Goal: Task Accomplishment & Management: Manage account settings

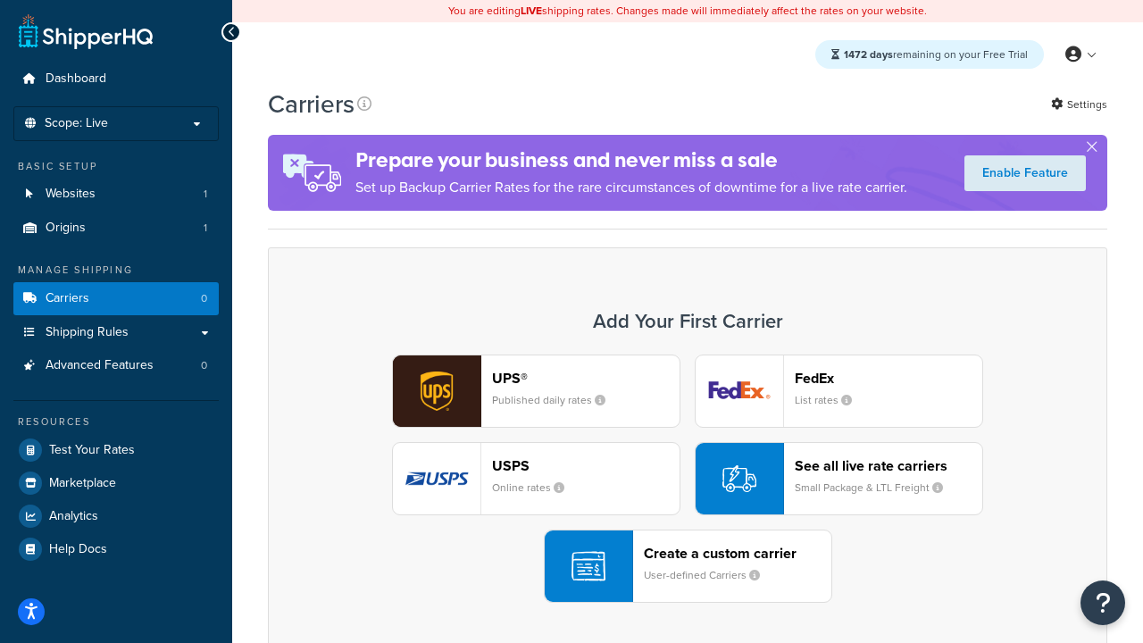
click at [687, 479] on div "UPS® Published daily rates FedEx List rates USPS Online rates See all live rate…" at bounding box center [688, 478] width 802 height 248
click at [888, 378] on header "FedEx" at bounding box center [887, 378] width 187 height 17
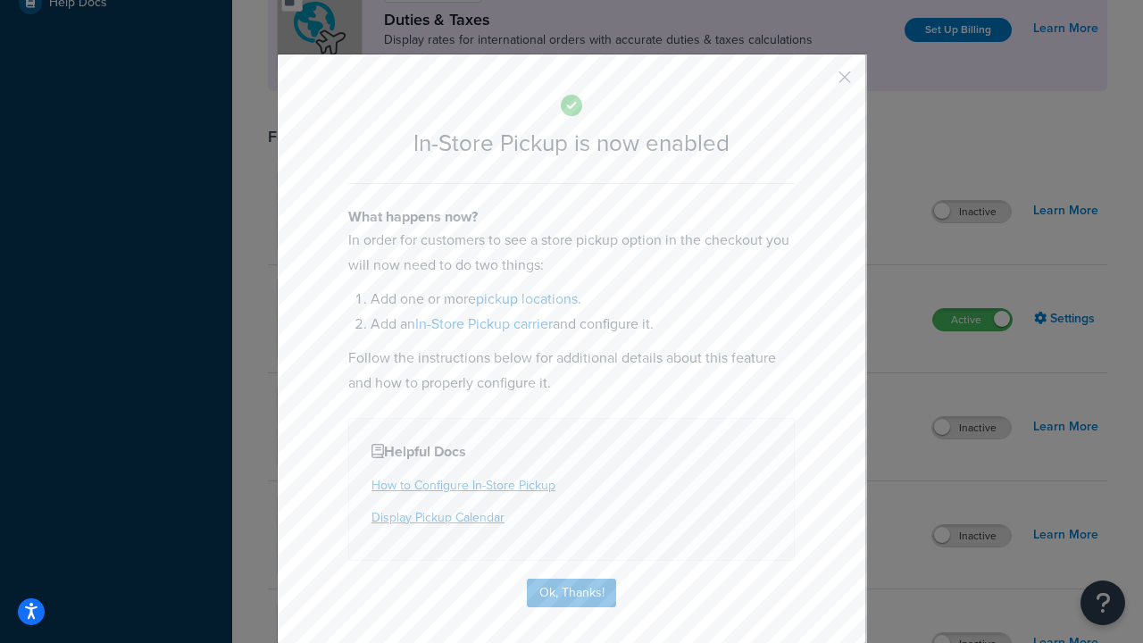
click at [818, 83] on button "button" at bounding box center [818, 83] width 4 height 4
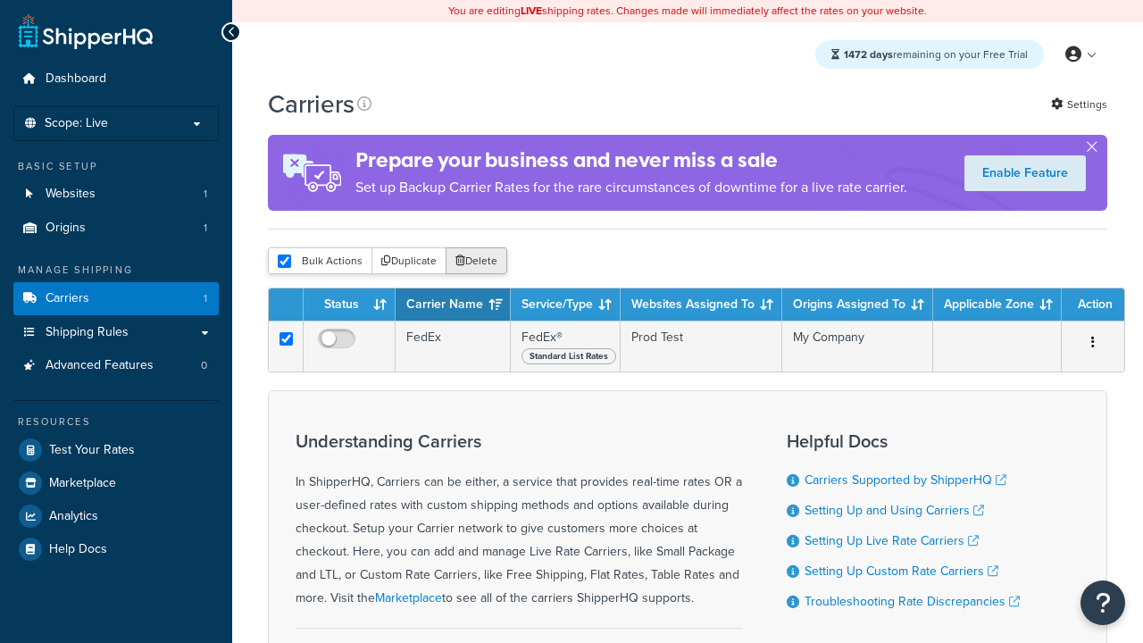
click at [475, 262] on button "Delete" at bounding box center [476, 260] width 62 height 27
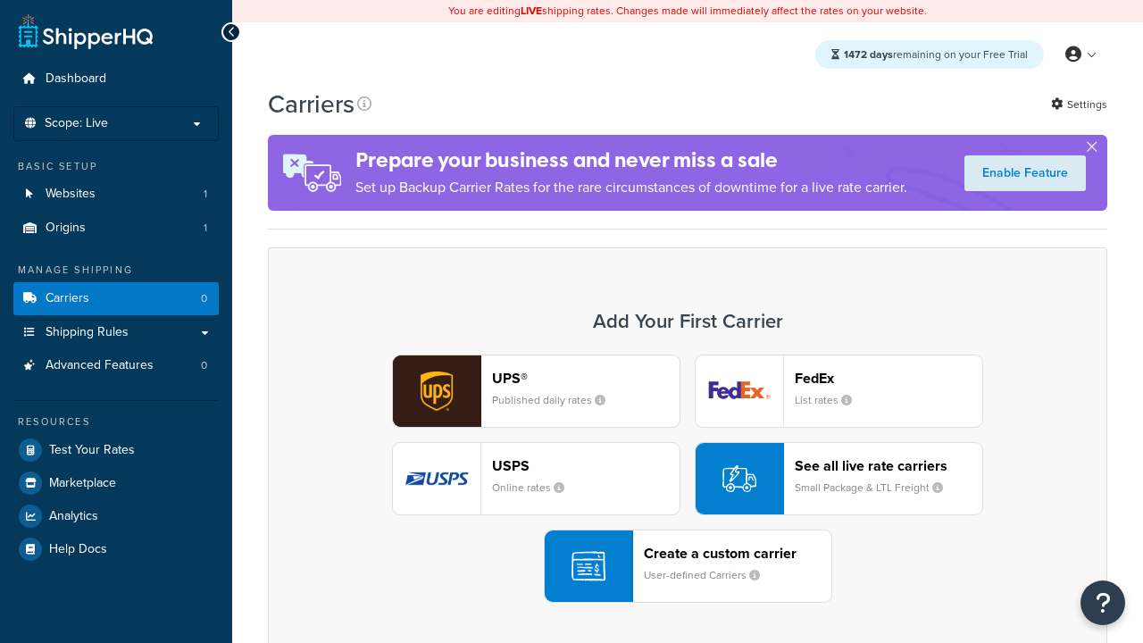
click at [687, 479] on div "UPS® Published daily rates FedEx List rates USPS Online rates See all live rate…" at bounding box center [688, 478] width 802 height 248
click at [888, 378] on header "FedEx" at bounding box center [887, 378] width 187 height 17
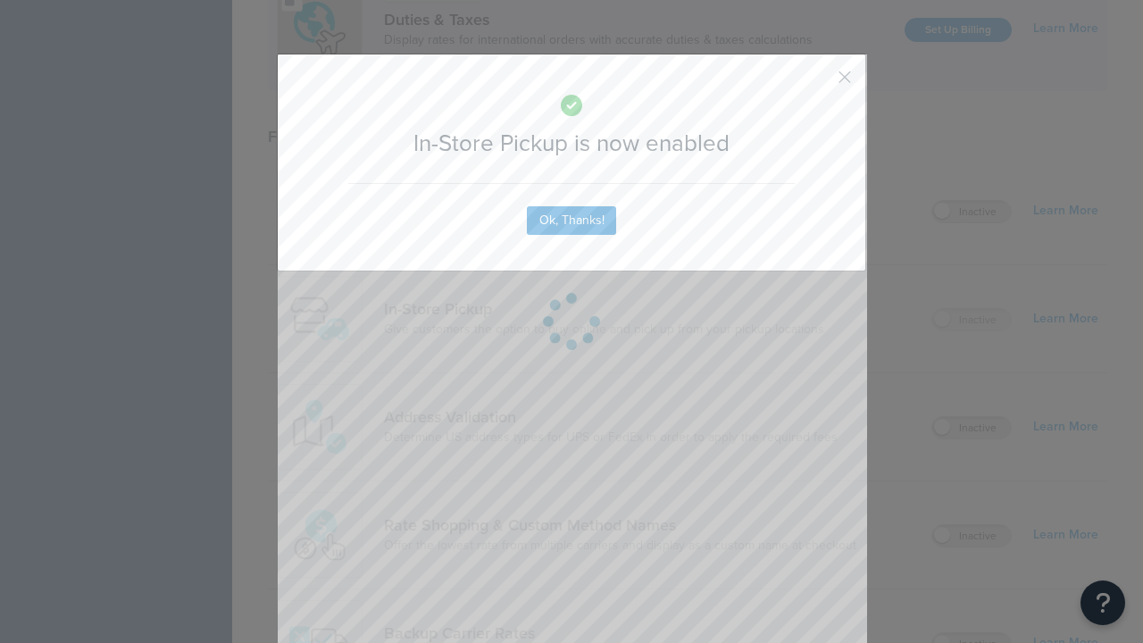
click at [818, 83] on button "button" at bounding box center [818, 83] width 4 height 4
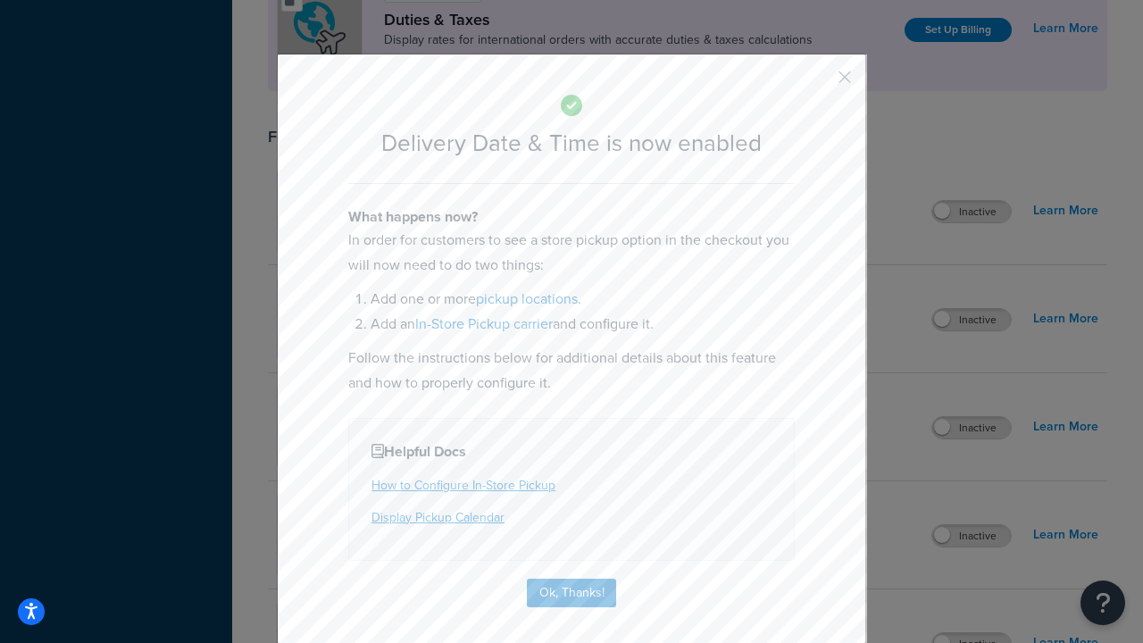
scroll to position [172, 0]
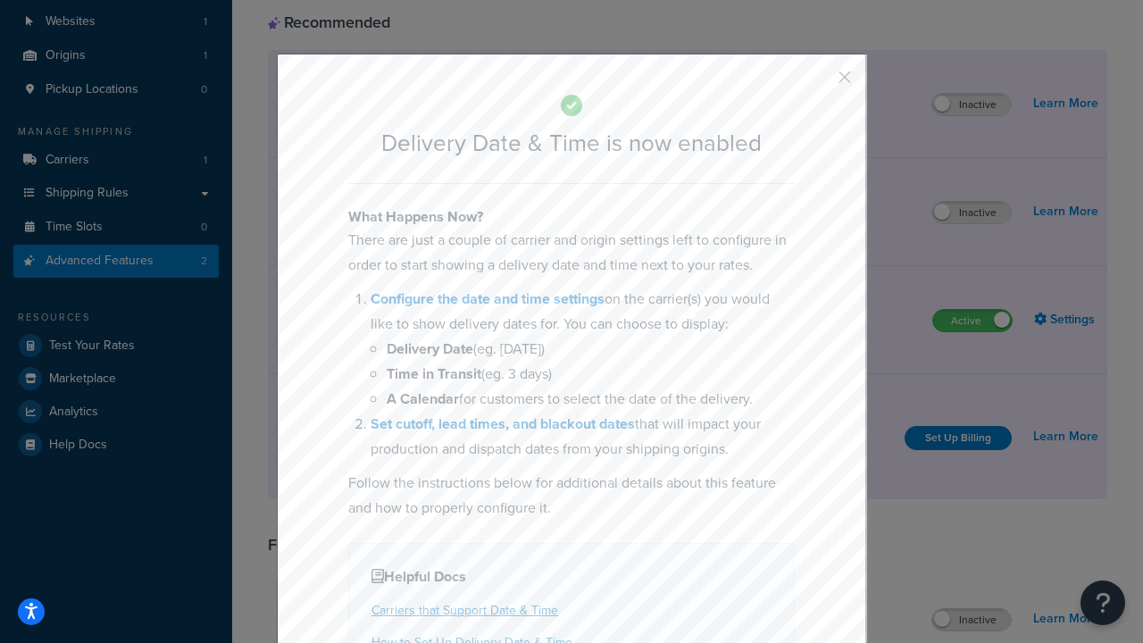
click at [818, 83] on button "button" at bounding box center [818, 83] width 4 height 4
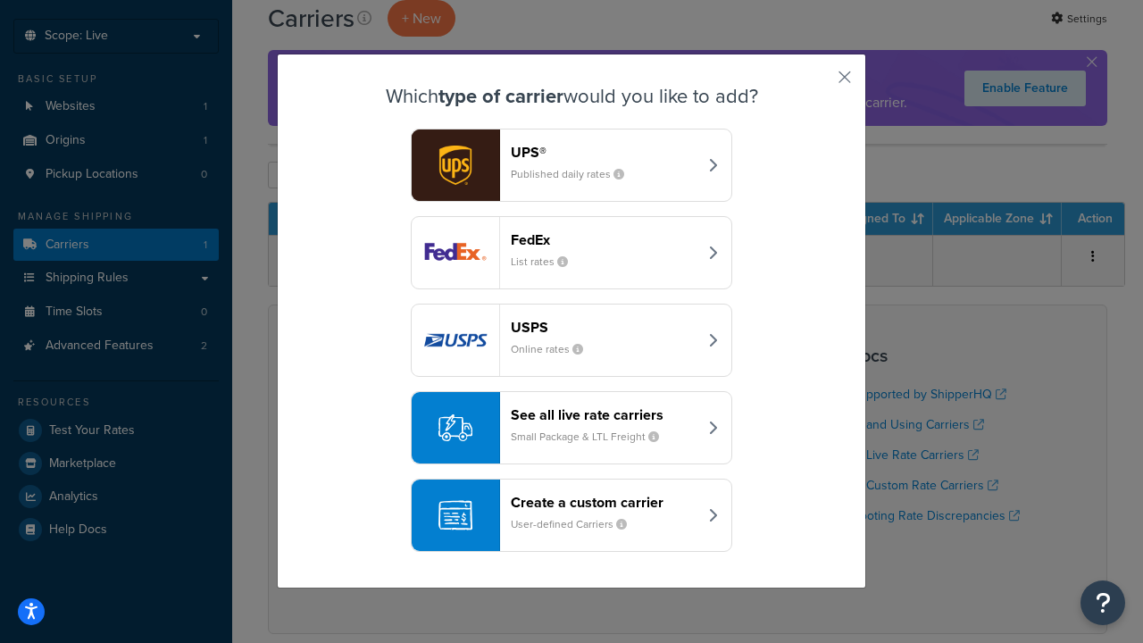
click at [571, 516] on div "Create a custom carrier User-defined Carriers" at bounding box center [604, 515] width 187 height 43
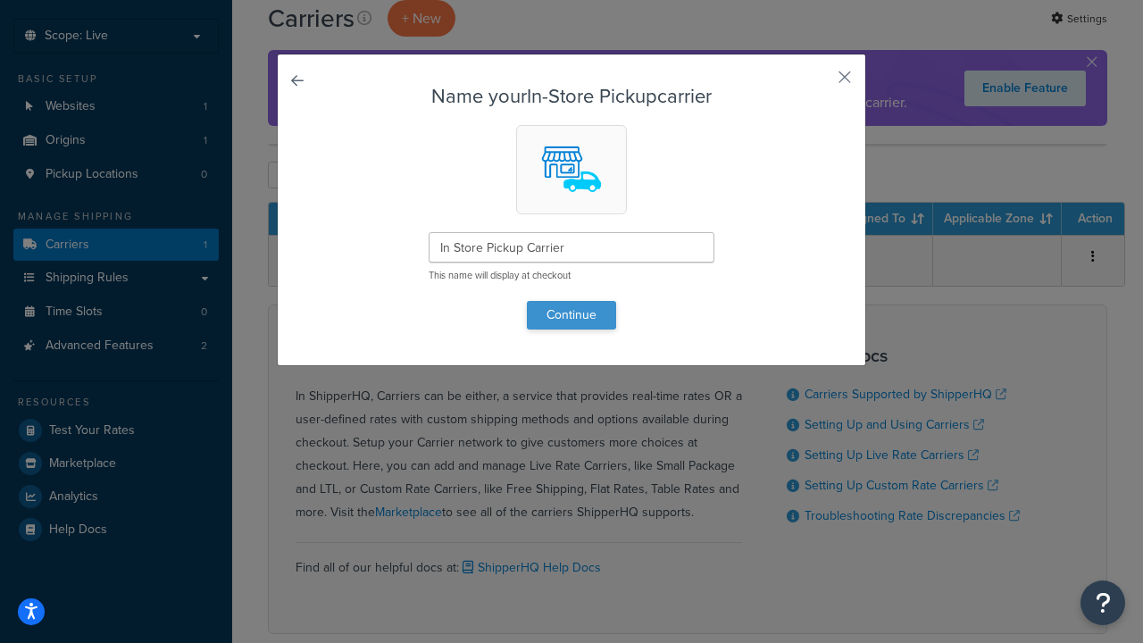
type input "In Store Pickup Carrier"
click at [571, 314] on button "Continue" at bounding box center [571, 315] width 89 height 29
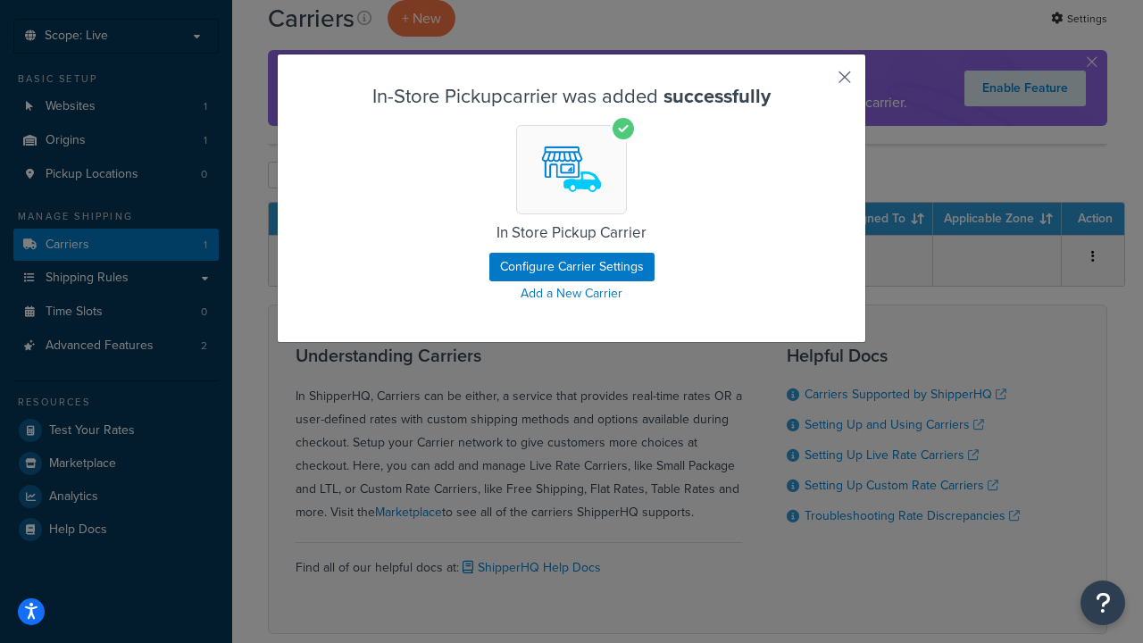
click at [818, 83] on button "button" at bounding box center [818, 83] width 4 height 4
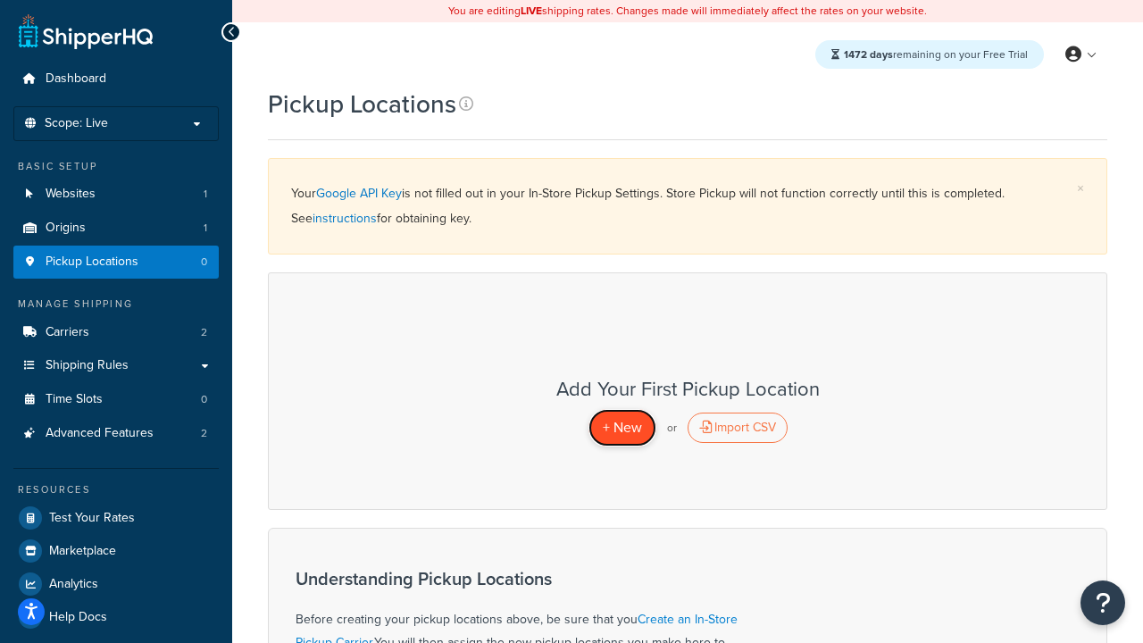
click at [621, 428] on span "+ New" at bounding box center [622, 427] width 39 height 21
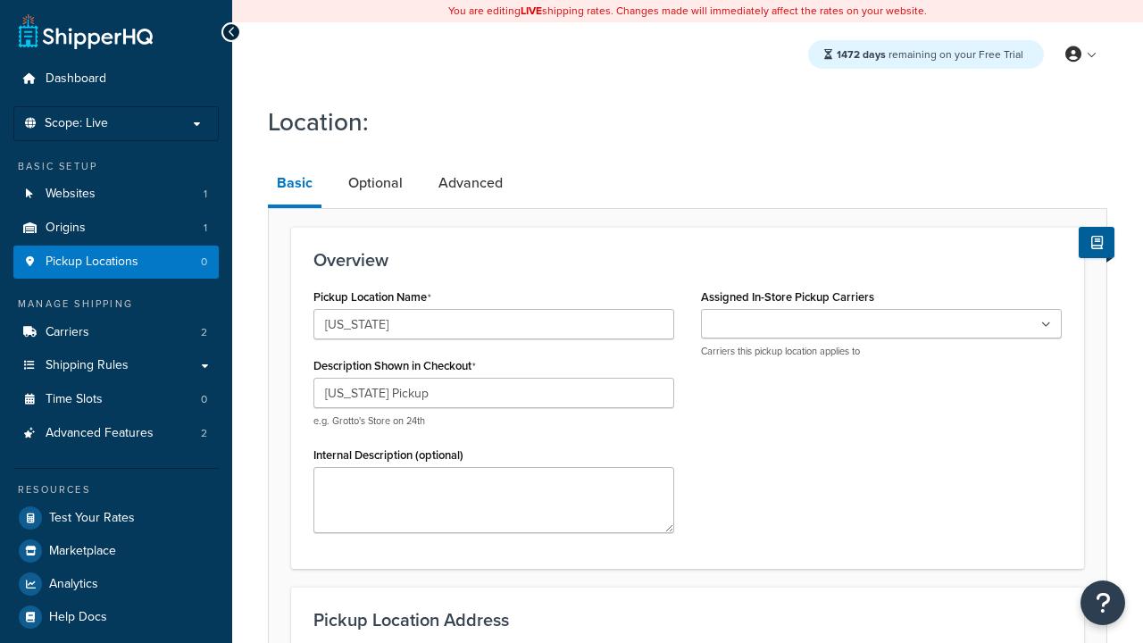
type input "California Pickup"
click at [881, 324] on ul at bounding box center [881, 323] width 361 height 29
type input "3385 Michelson Drive"
type input "Suite B"
type input "Irvine"
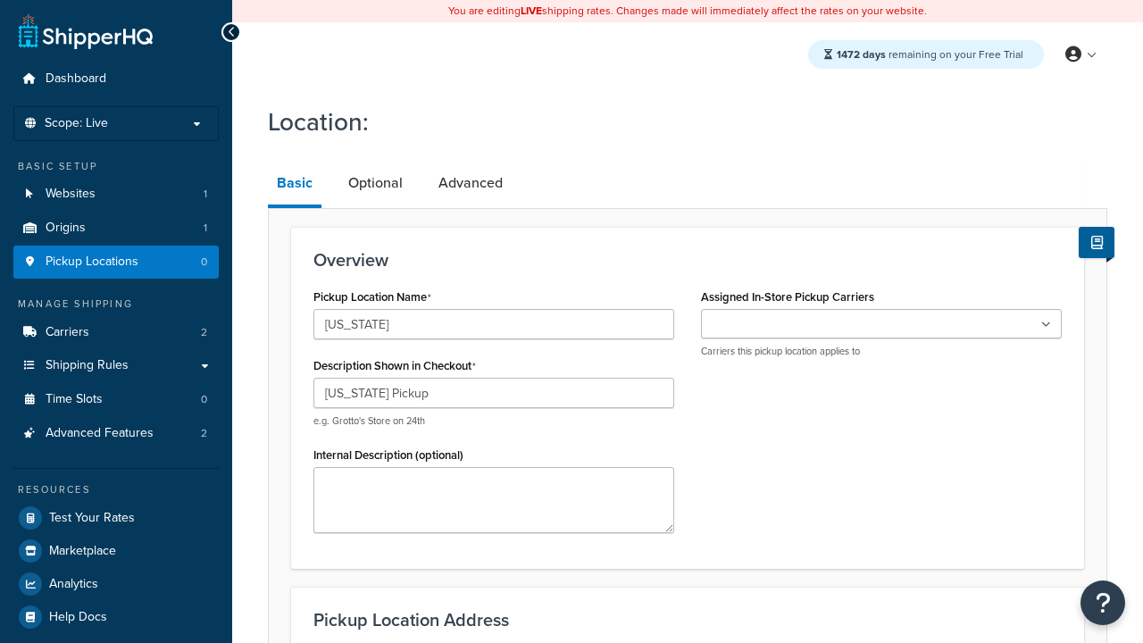
select select "5"
type input "Irvine"
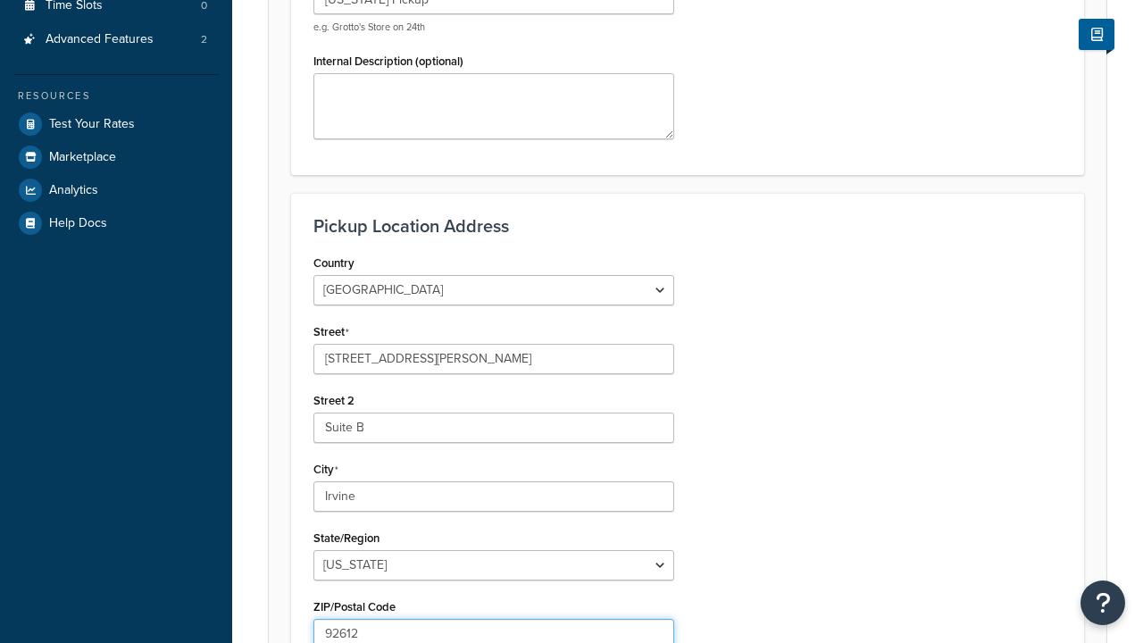
type input "92612"
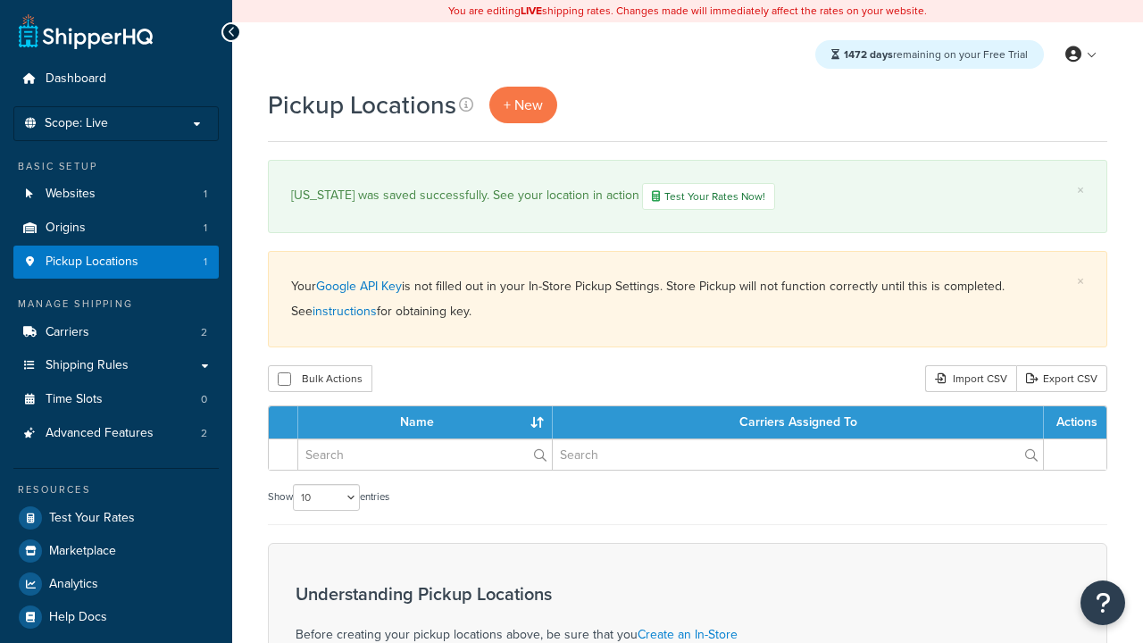
click at [425, 425] on th "Name" at bounding box center [425, 422] width 254 height 32
click at [798, 425] on th "Carriers Assigned To" at bounding box center [798, 422] width 491 height 32
click at [1075, 425] on th "Actions" at bounding box center [1074, 422] width 62 height 32
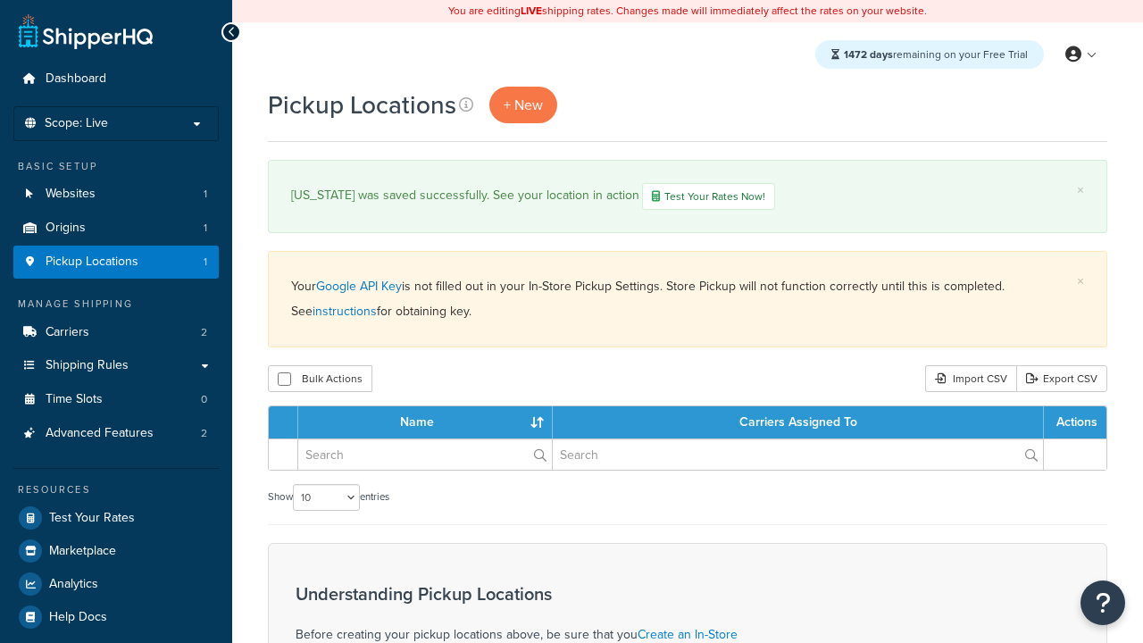
click at [1075, 425] on th "Actions" at bounding box center [1074, 422] width 62 height 32
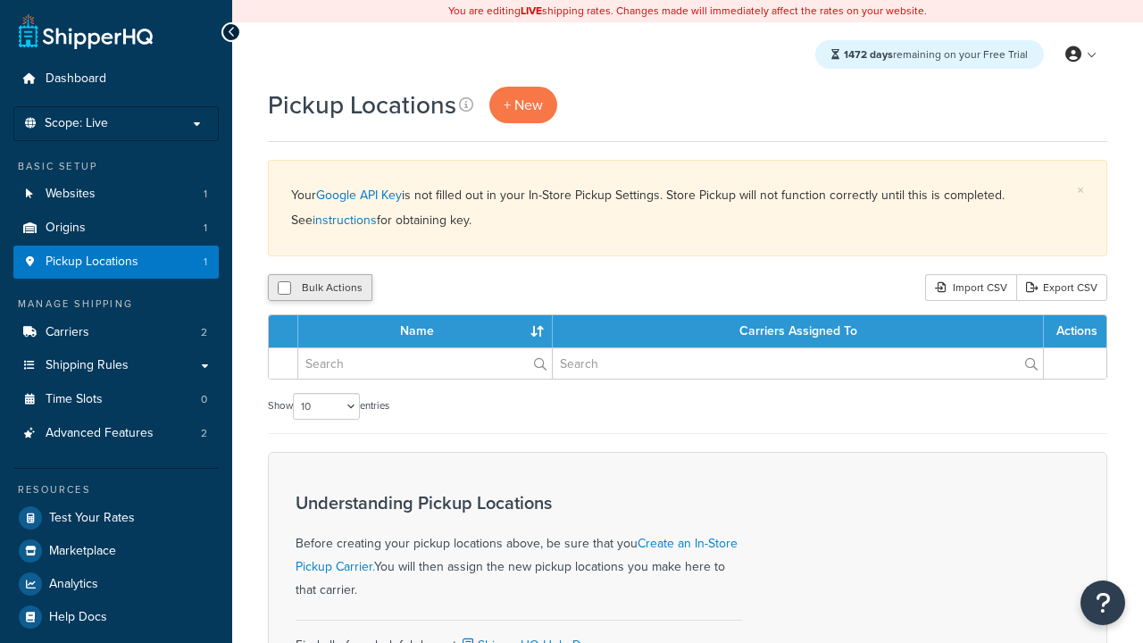
click at [284, 289] on input "checkbox" at bounding box center [284, 287] width 13 height 13
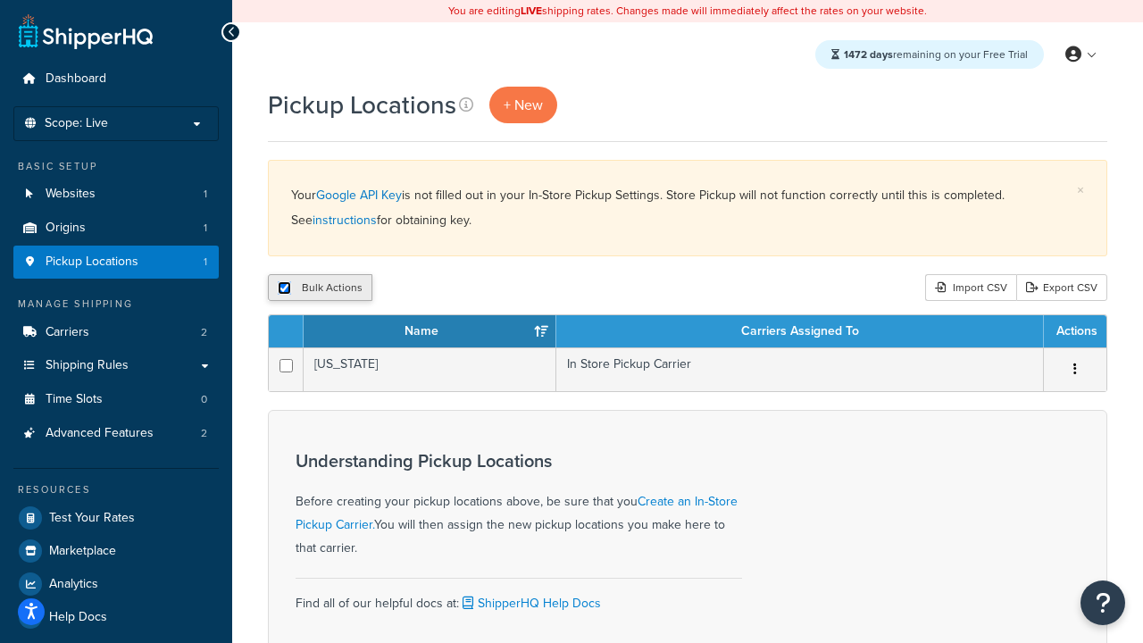
click at [284, 289] on input "checkbox" at bounding box center [284, 287] width 13 height 13
checkbox input "false"
click at [284, 289] on input "checkbox" at bounding box center [284, 287] width 13 height 13
checkbox input "true"
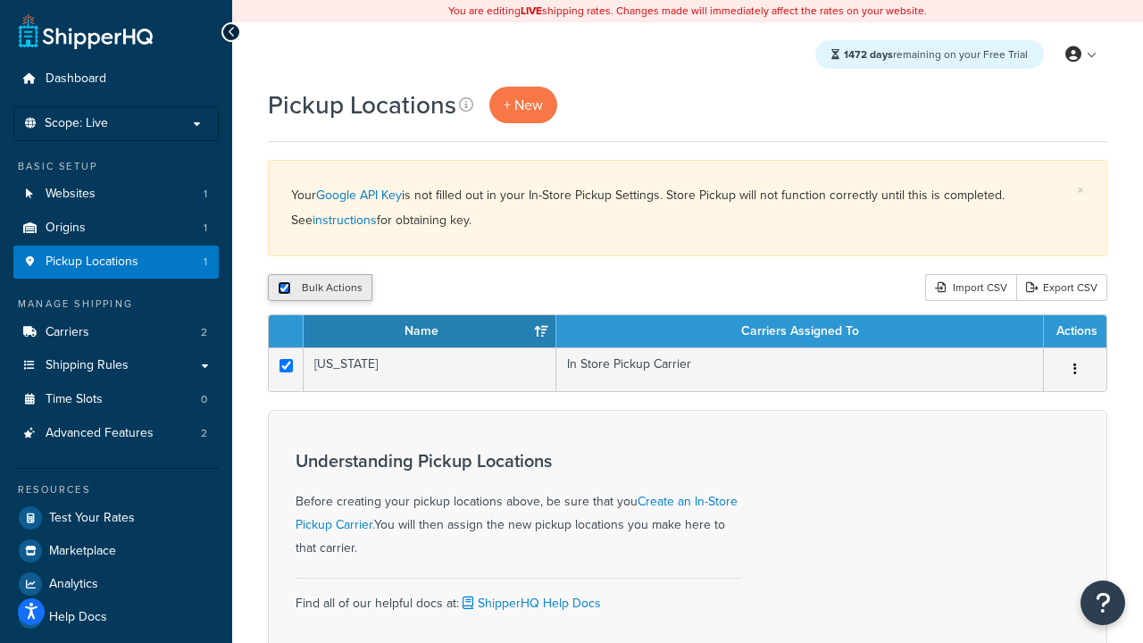
checkbox input "true"
click at [475, 289] on button "Delete" at bounding box center [476, 287] width 62 height 27
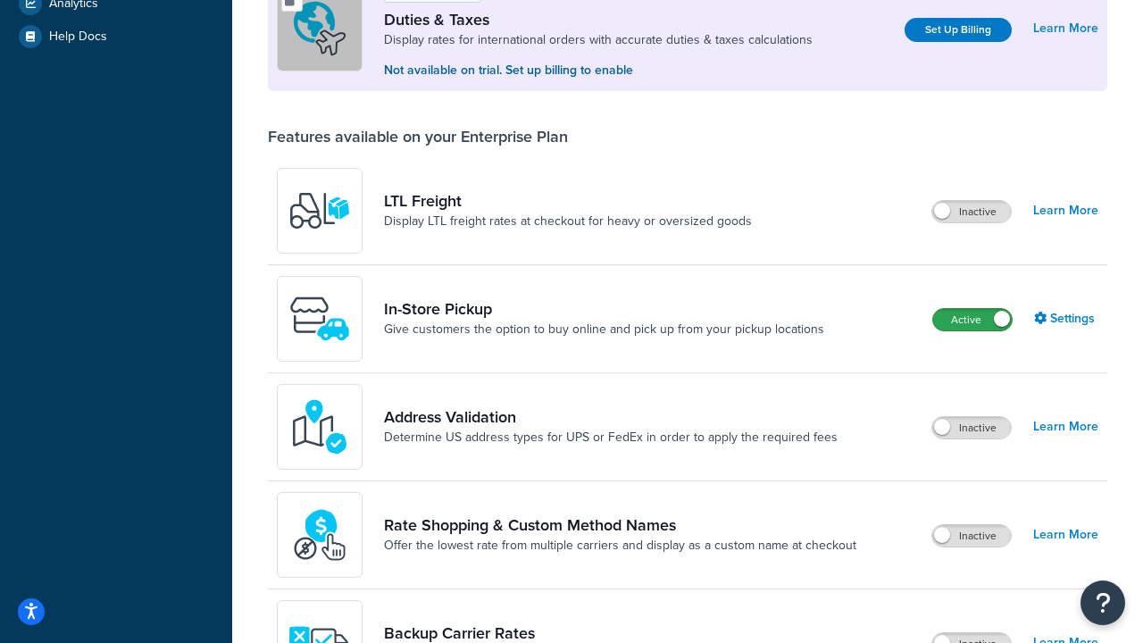
click at [972, 321] on label "Active" at bounding box center [972, 319] width 79 height 21
